Goal: Check status: Check status

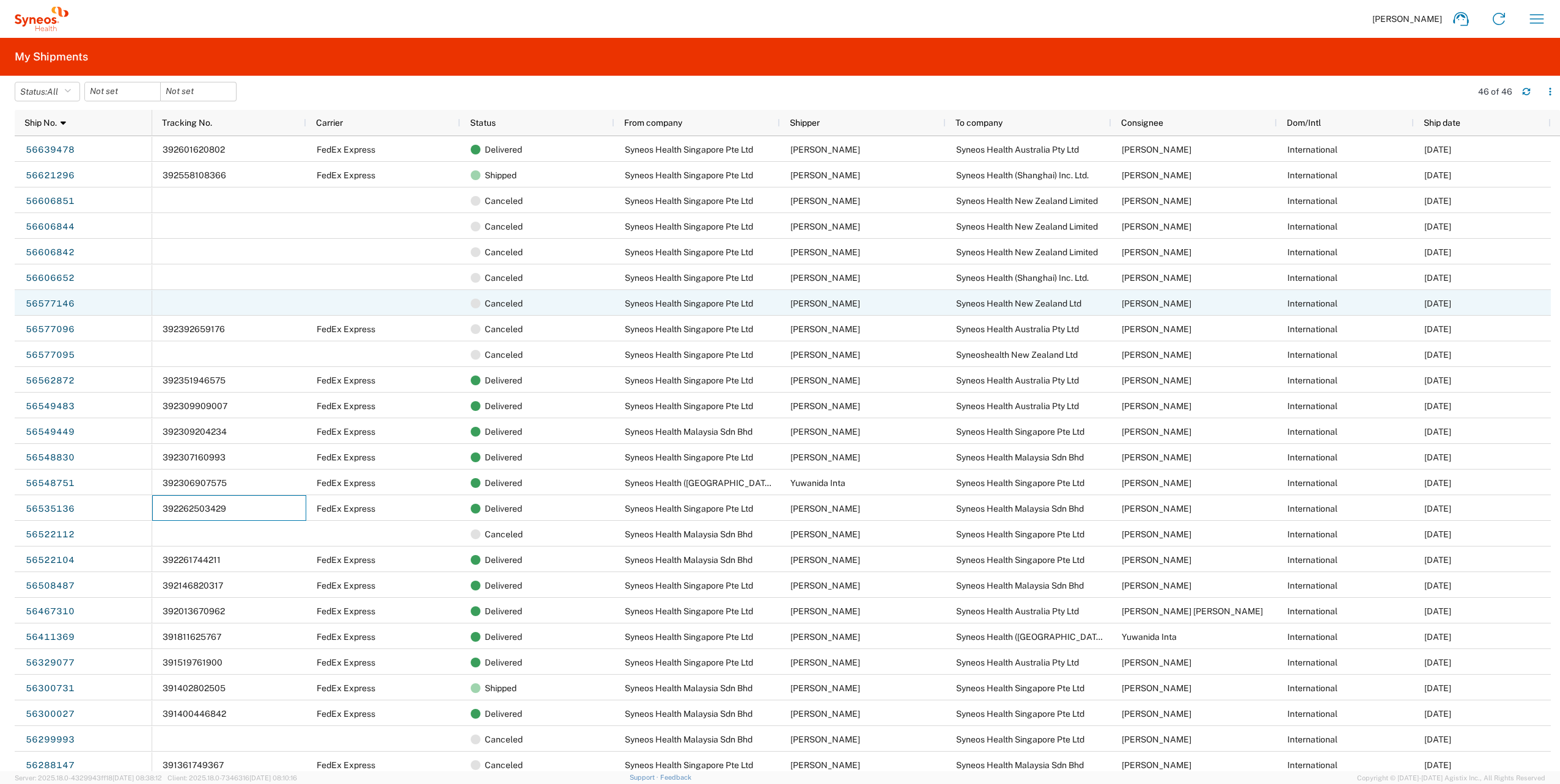
scroll to position [6, 0]
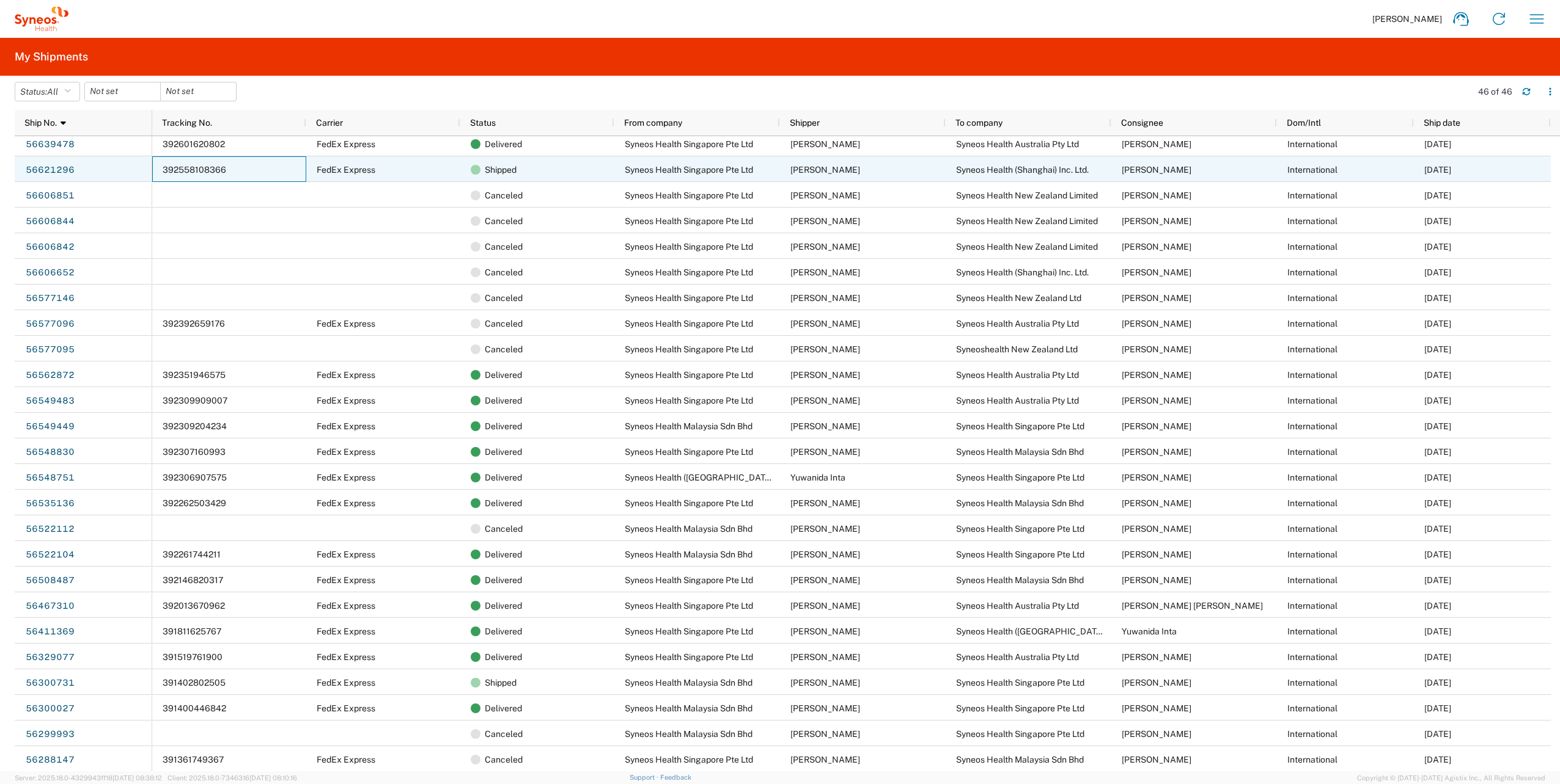
click at [243, 173] on div "392558108366" at bounding box center [229, 169] width 154 height 26
